Goal: Obtain resource: Obtain resource

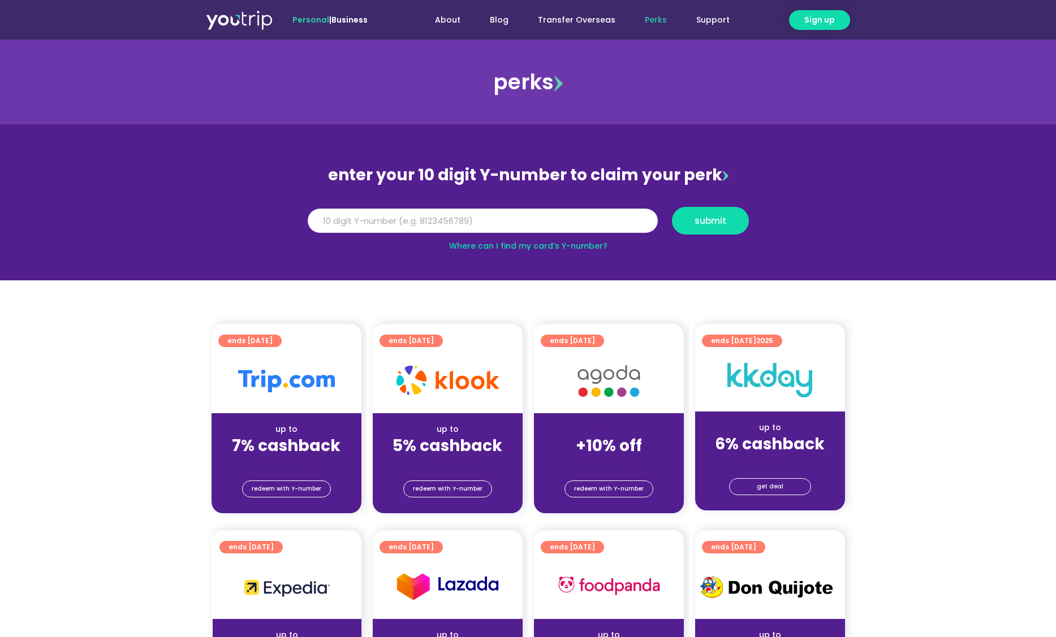
drag, startPoint x: 497, startPoint y: 228, endPoint x: 503, endPoint y: 244, distance: 17.3
click at [497, 228] on input "Y Number" at bounding box center [483, 221] width 350 height 25
drag, startPoint x: 373, startPoint y: 219, endPoint x: 382, endPoint y: 214, distance: 10.1
click at [373, 218] on input "Y Number" at bounding box center [483, 221] width 350 height 25
paste input "-8139646921"
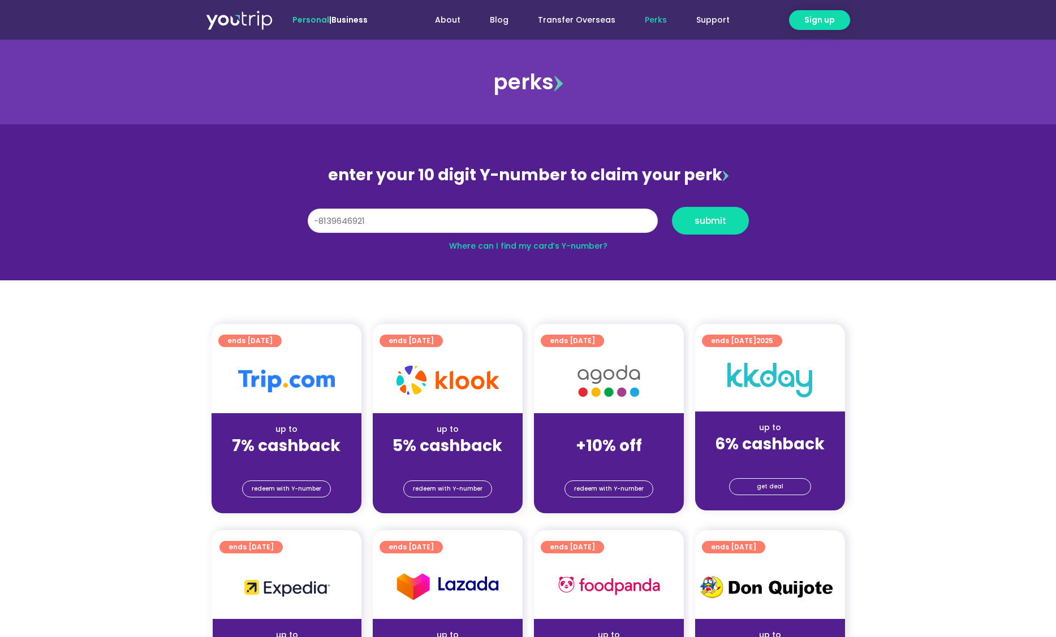
drag, startPoint x: 318, startPoint y: 221, endPoint x: 293, endPoint y: 223, distance: 24.9
click at [293, 223] on section "enter your 10 digit Y-number to claim your perk Y Number -8139646921 submit Whe…" at bounding box center [528, 202] width 1056 height 156
type input "8139646921"
click at [672, 207] on button "submit" at bounding box center [710, 221] width 77 height 28
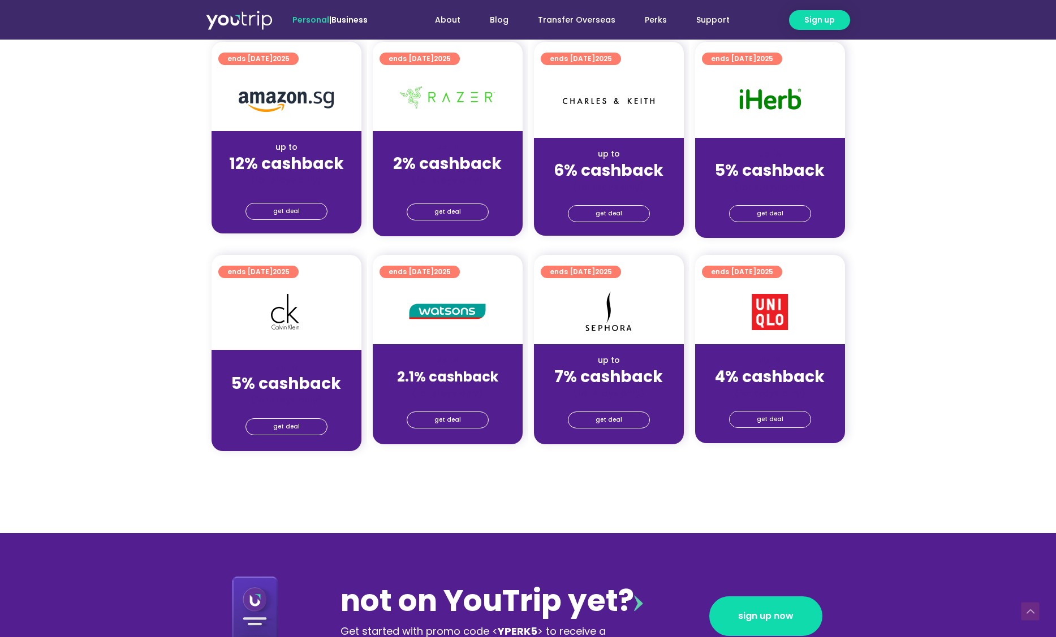
scroll to position [510, 0]
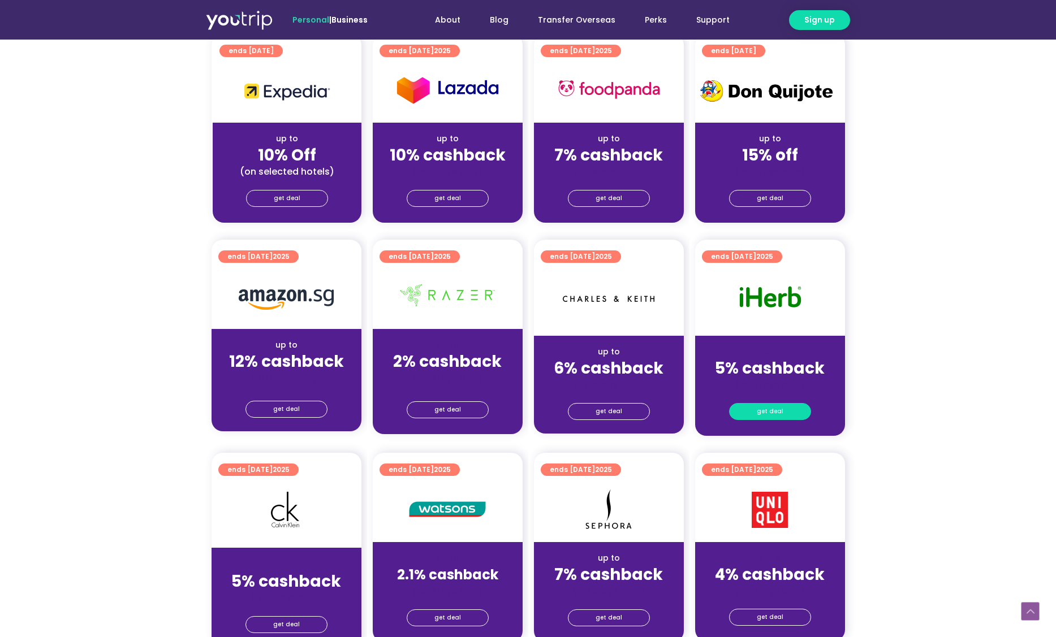
click at [771, 413] on span "get deal" at bounding box center [769, 412] width 27 height 16
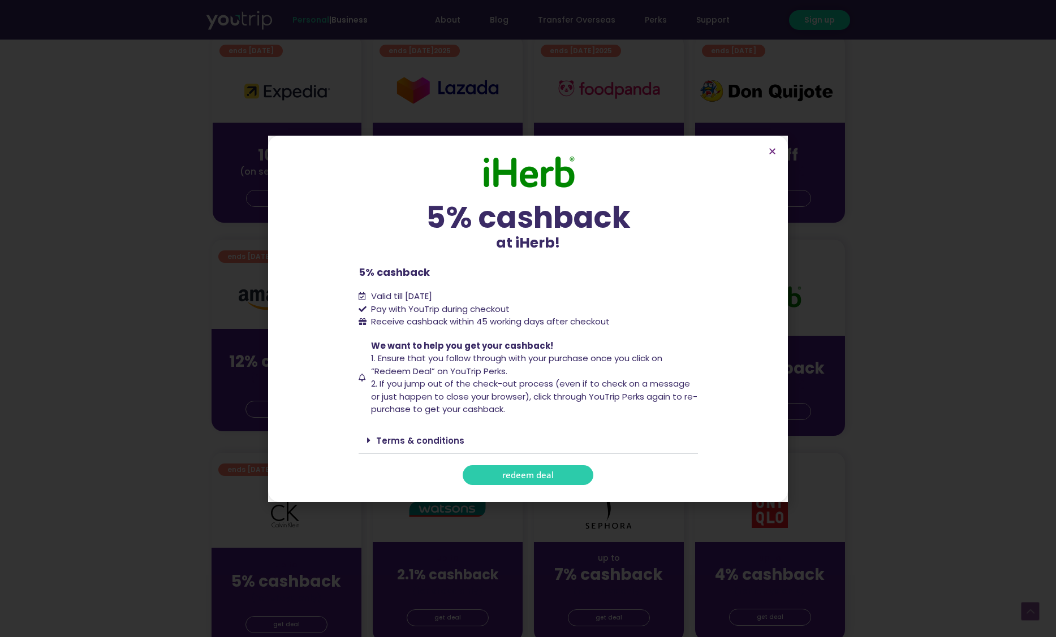
click at [524, 473] on span "redeem deal" at bounding box center [527, 475] width 51 height 8
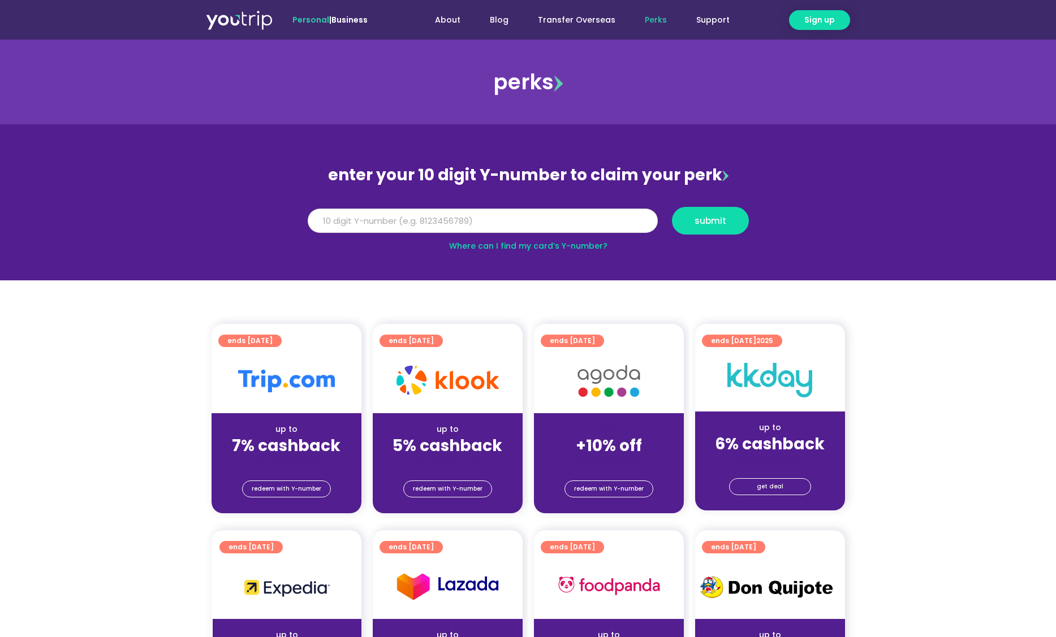
click at [515, 219] on input "Y Number" at bounding box center [483, 221] width 350 height 25
paste input "-8139646921"
click at [694, 225] on span "submit" at bounding box center [710, 221] width 32 height 8
click at [319, 220] on input "-8139646921" at bounding box center [483, 221] width 350 height 25
type input "8139646921"
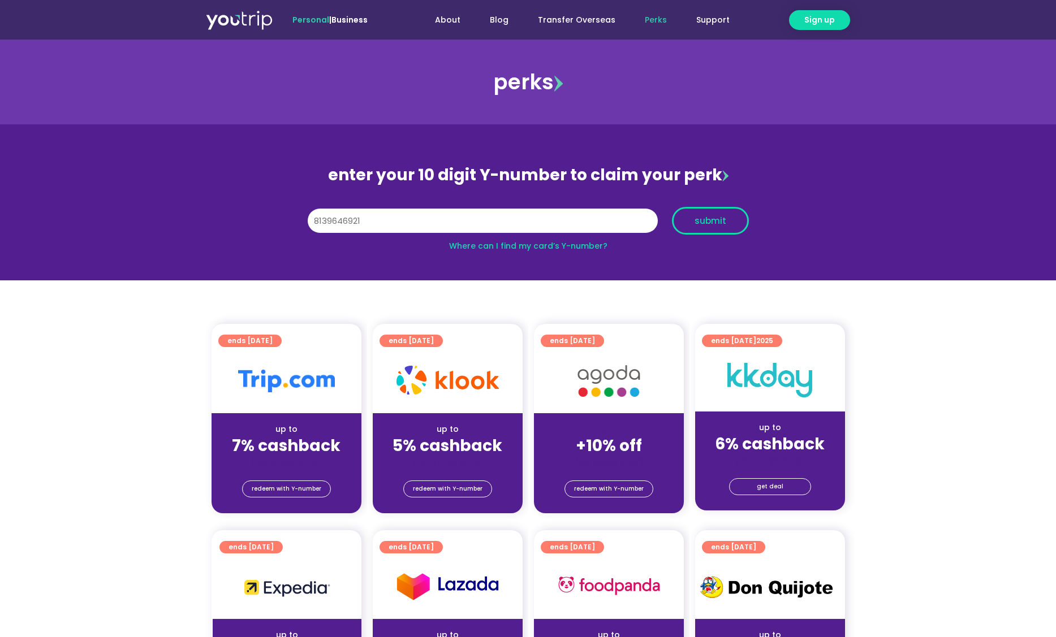
click at [700, 224] on span "submit" at bounding box center [710, 221] width 32 height 8
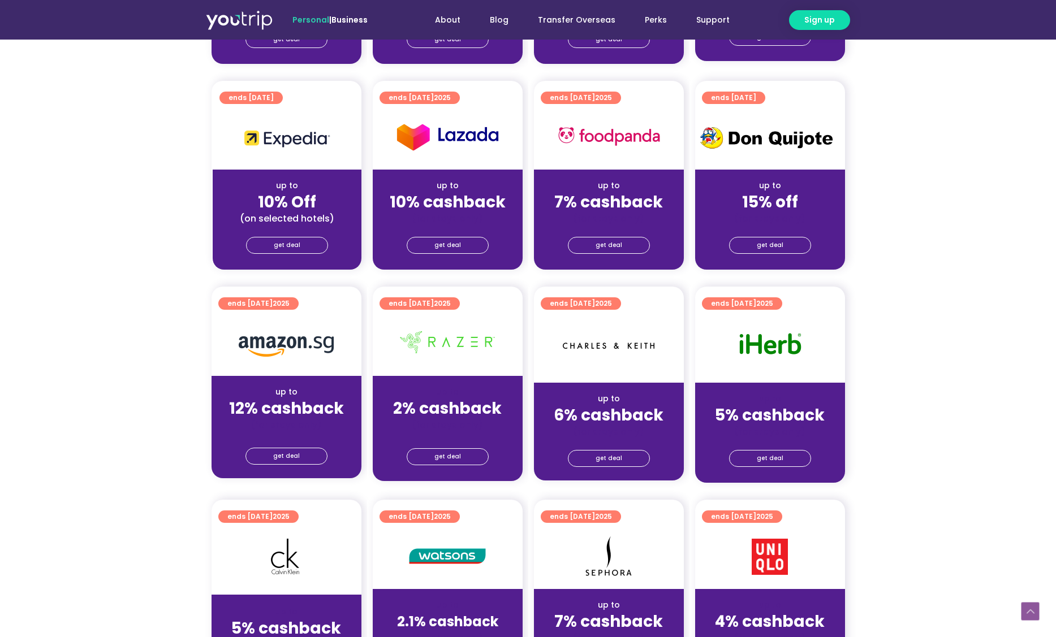
scroll to position [620, 0]
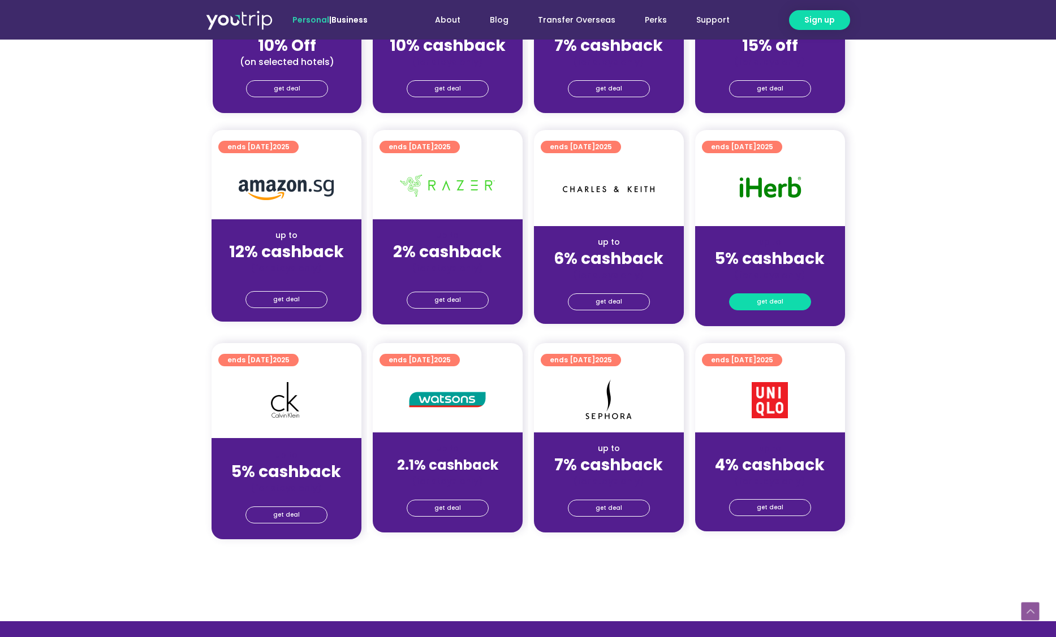
click at [769, 304] on span "get deal" at bounding box center [769, 302] width 27 height 16
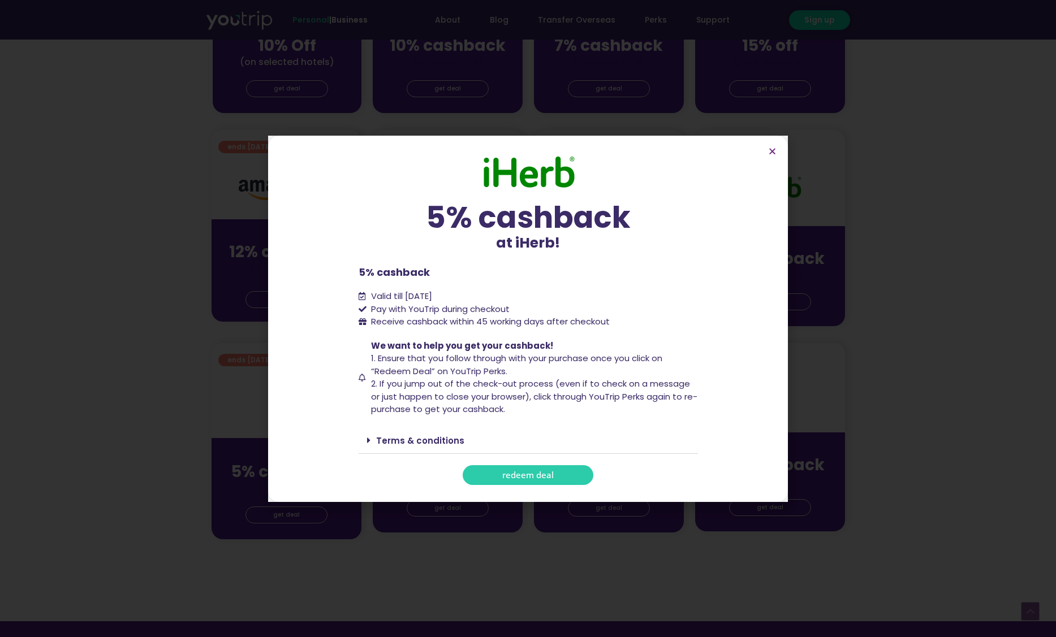
click at [539, 477] on span "redeem deal" at bounding box center [527, 475] width 51 height 8
